Goal: Transaction & Acquisition: Obtain resource

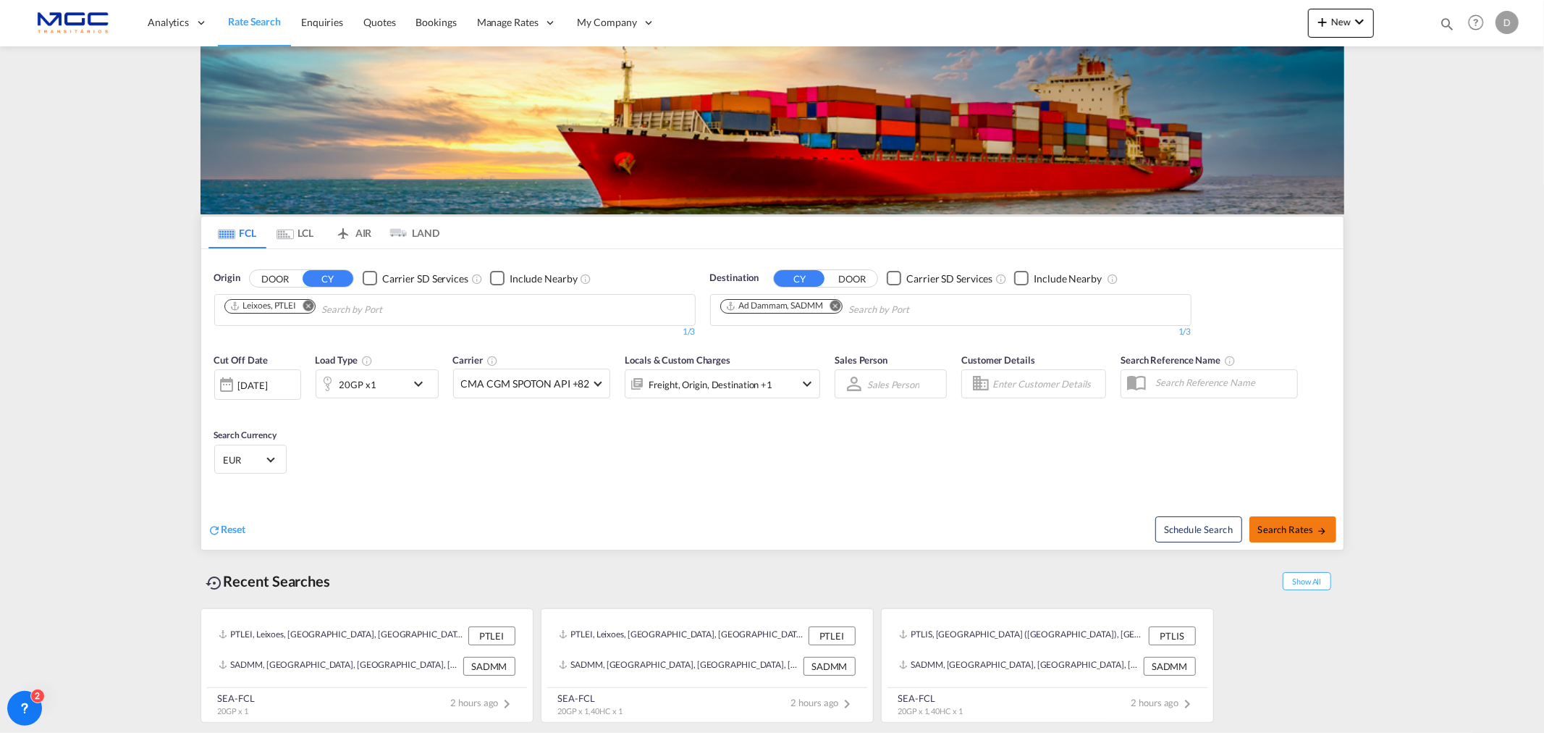
click at [1235, 525] on span "Search Rates" at bounding box center [1293, 530] width 70 height 12
type input "PTLEI to SADMM / 19 Aug 2025"
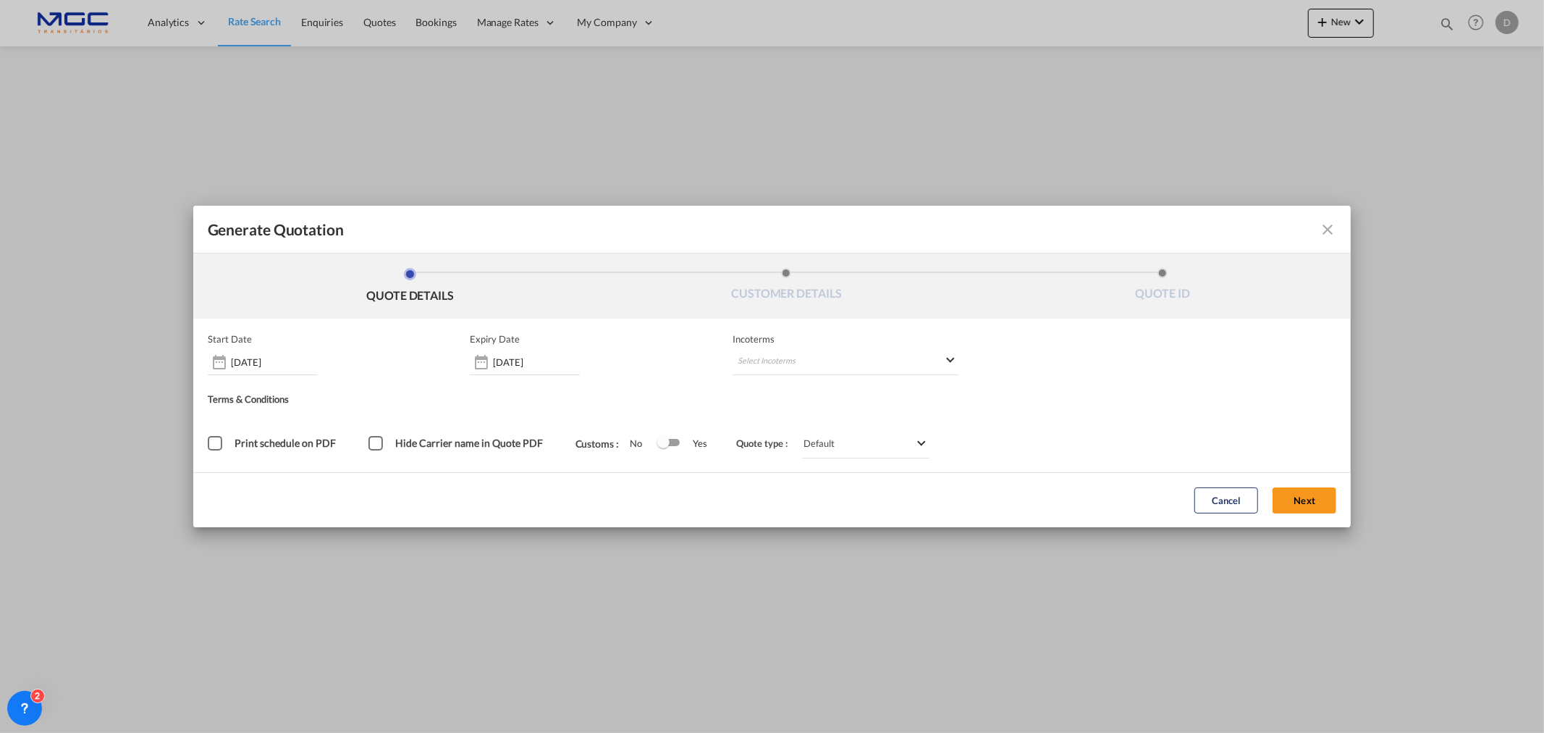
click at [1235, 507] on form "Start Date 19 Aug 2025 Expiry Date 19 Aug 2025 Incoterms Select Incoterms - Ter…" at bounding box center [772, 423] width 1159 height 209
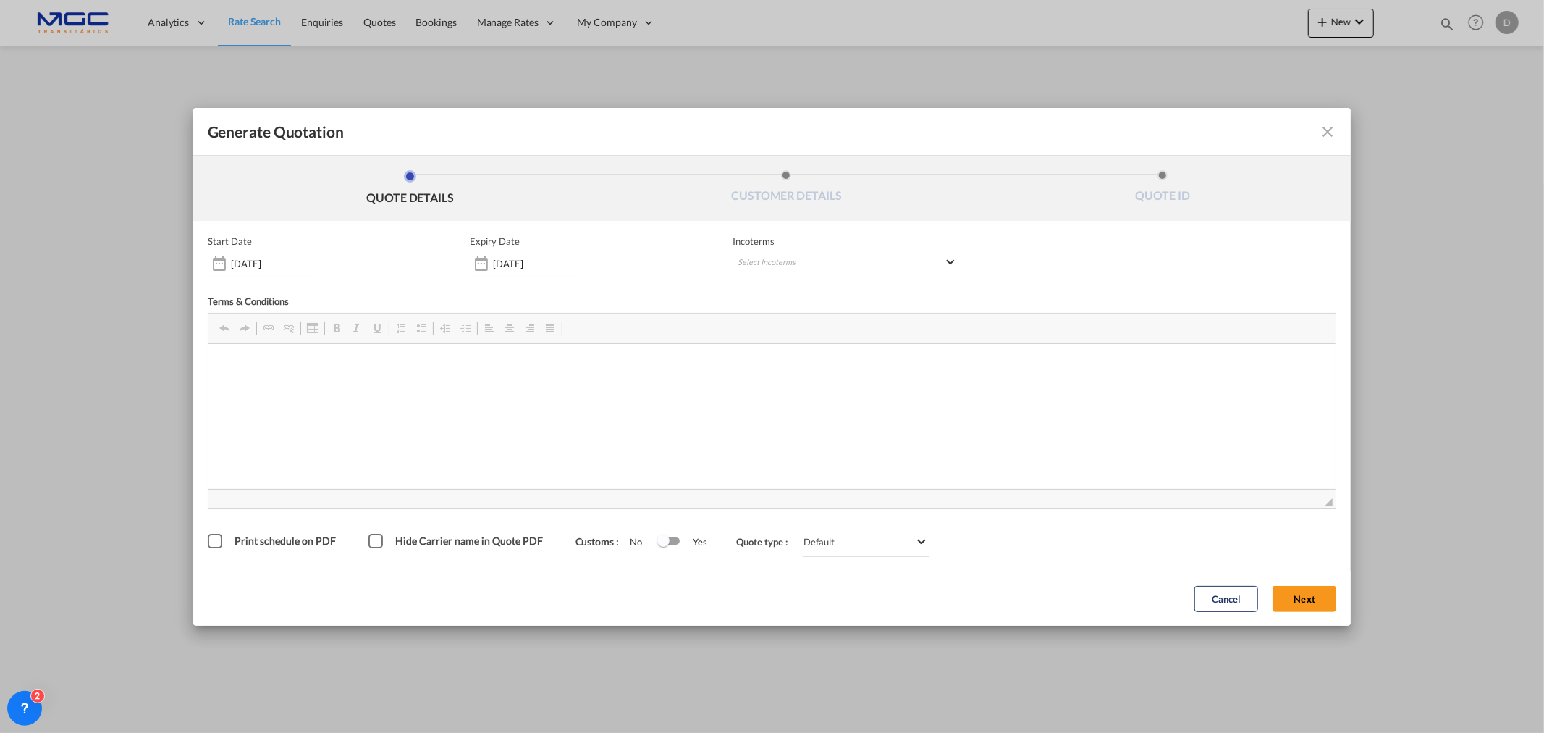
click at [1235, 501] on span "◢" at bounding box center [773, 499] width 1128 height 20
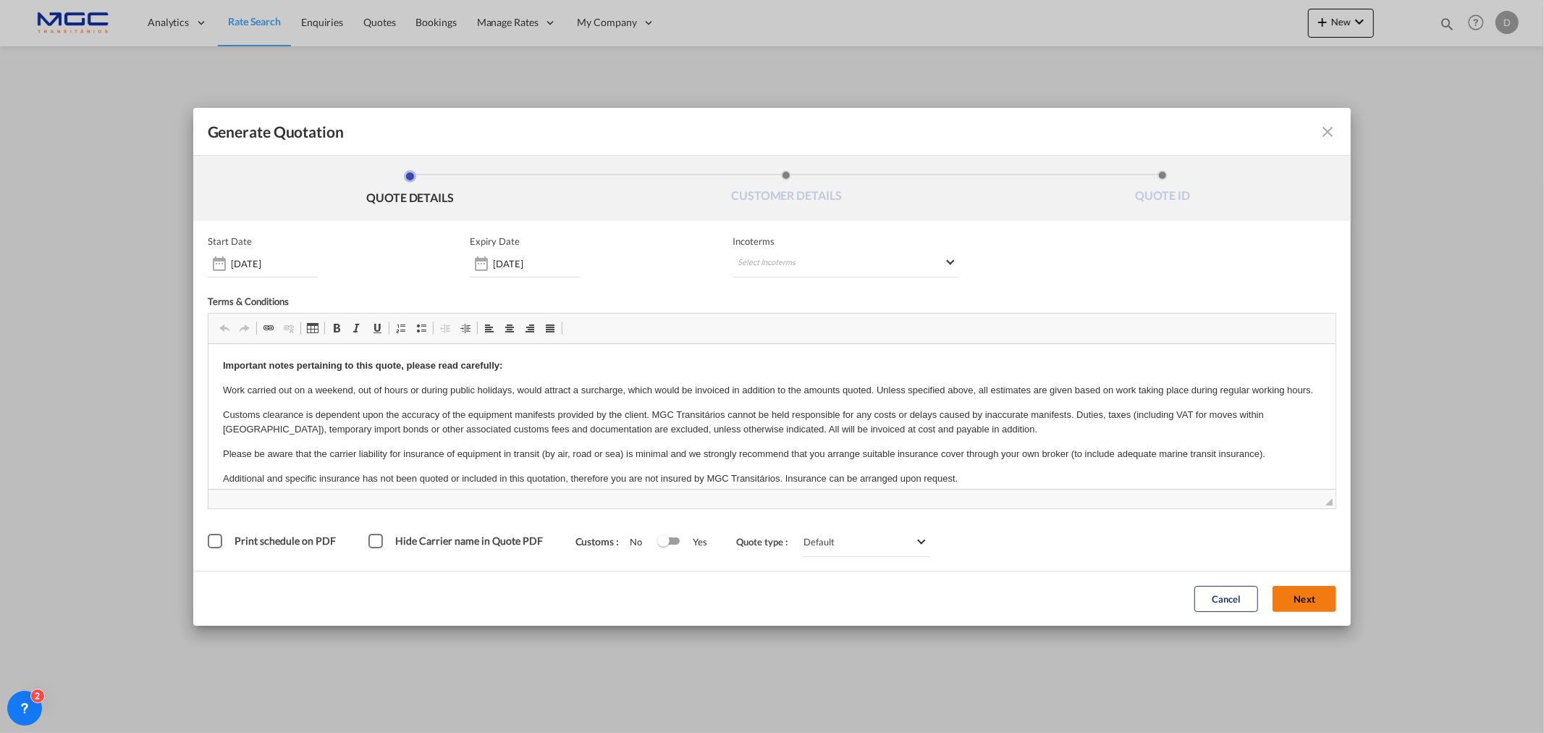
click at [1235, 558] on button "Next" at bounding box center [1305, 599] width 64 height 26
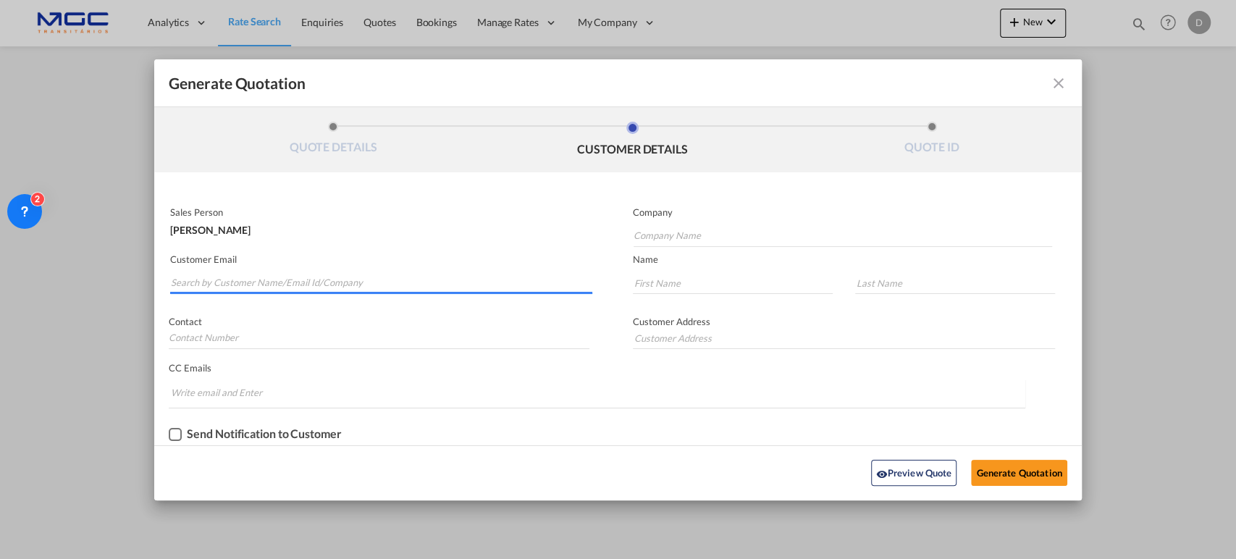
drag, startPoint x: 185, startPoint y: 284, endPoint x: 245, endPoint y: 300, distance: 62.4
click at [185, 284] on input "Search by Customer Name/Email Id/Company" at bounding box center [381, 283] width 421 height 22
paste input "pricing1@focuzline.com"
type input "pricing1@focuzline.com"
click at [657, 240] on input "Company Name" at bounding box center [843, 236] width 419 height 22
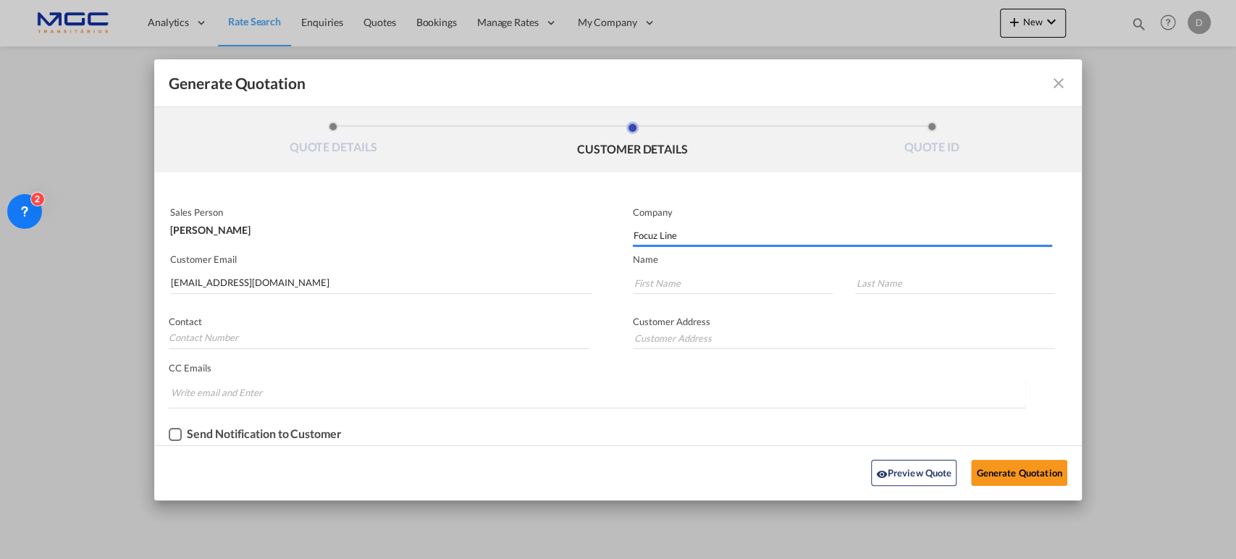
type input "Focuz Line"
type input "."
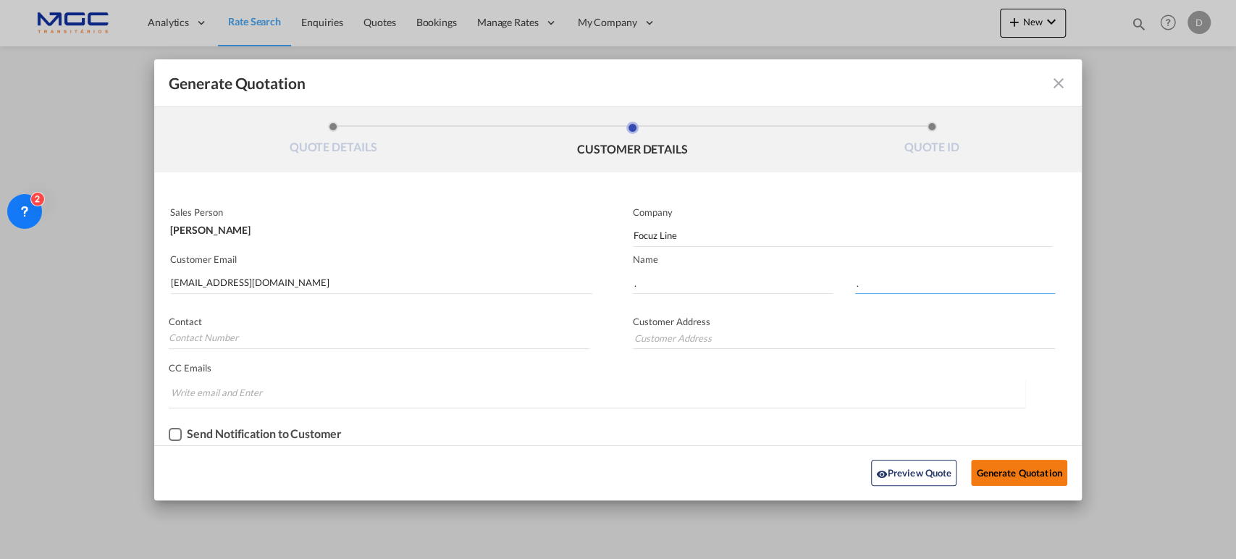
type input "."
click at [980, 476] on button "Generate Quotation" at bounding box center [1019, 473] width 96 height 26
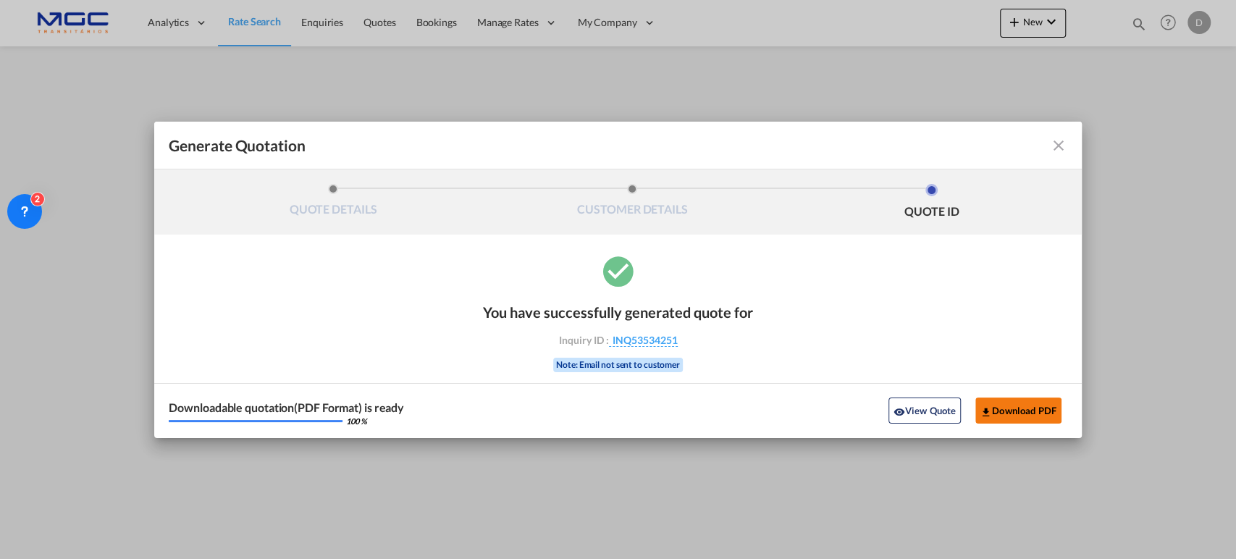
click at [998, 411] on button "Download PDF" at bounding box center [1018, 411] width 86 height 26
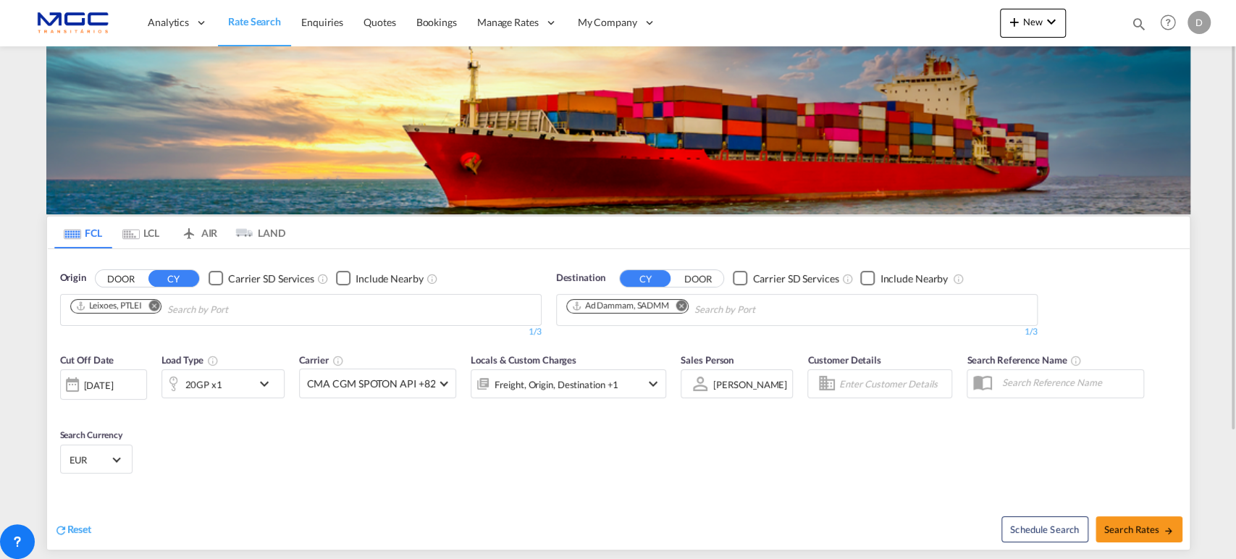
click at [685, 309] on md-icon "Remove" at bounding box center [681, 305] width 11 height 11
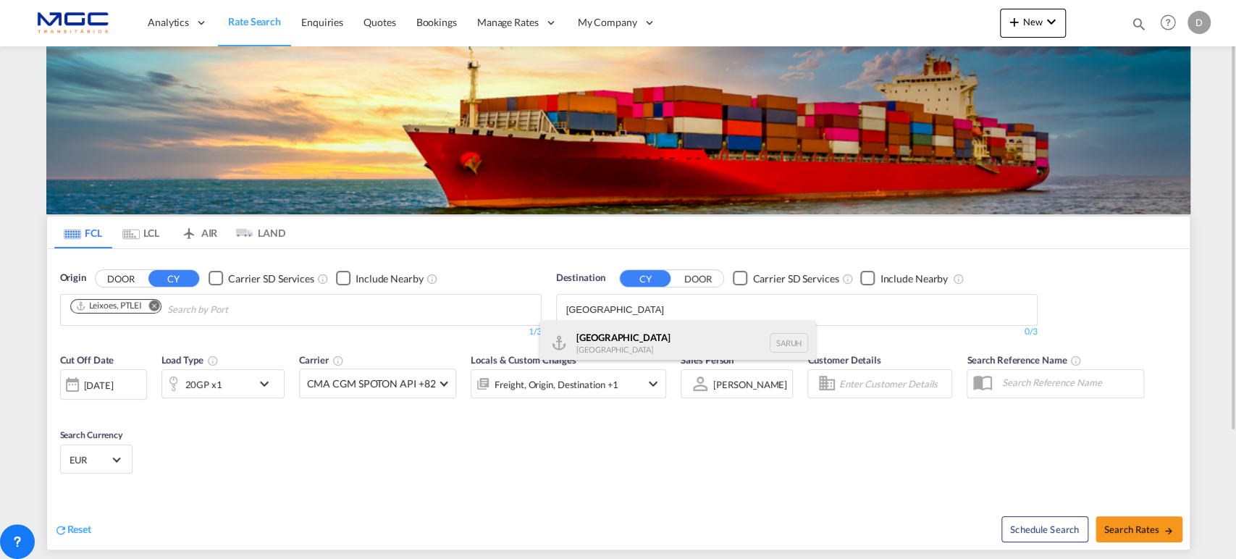
type input "[GEOGRAPHIC_DATA]"
click at [615, 352] on div "[GEOGRAPHIC_DATA] [GEOGRAPHIC_DATA] [GEOGRAPHIC_DATA]" at bounding box center [677, 342] width 275 height 43
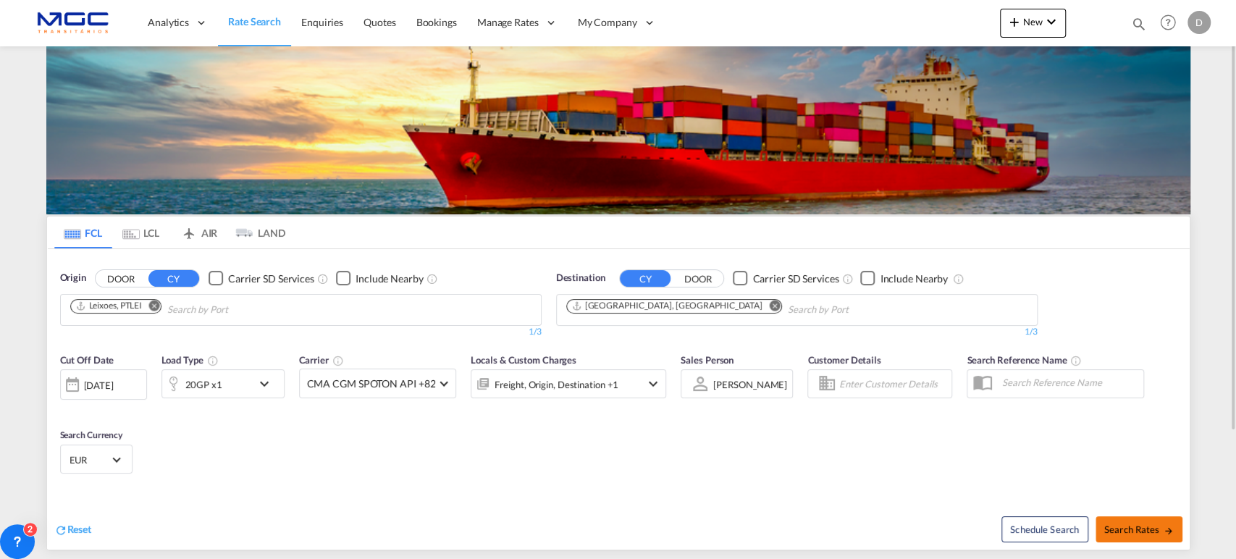
click at [1132, 529] on span "Search Rates" at bounding box center [1139, 530] width 70 height 12
type input "PTLEI to SARUH / [DATE]"
